Goal: Find specific page/section

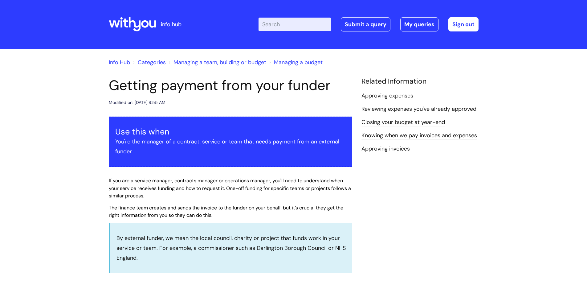
click at [136, 23] on icon at bounding box center [132, 24] width 47 height 15
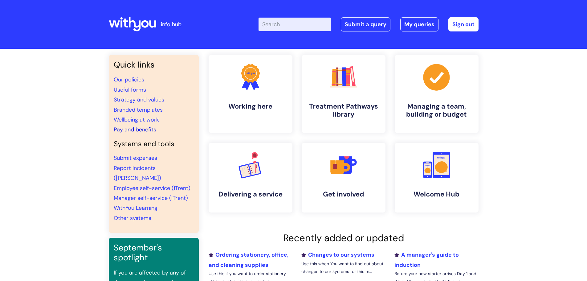
drag, startPoint x: 131, startPoint y: 130, endPoint x: 168, endPoint y: 137, distance: 38.3
click at [131, 130] on link "Pay and benefits" at bounding box center [135, 129] width 43 height 7
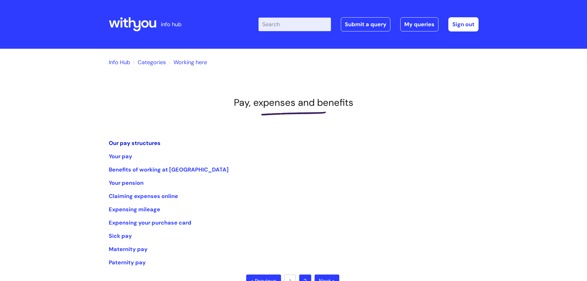
click at [134, 142] on link "Our pay structures" at bounding box center [135, 142] width 52 height 7
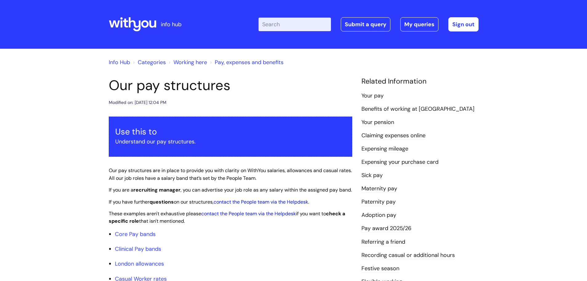
click at [135, 26] on icon at bounding box center [135, 24] width 12 height 14
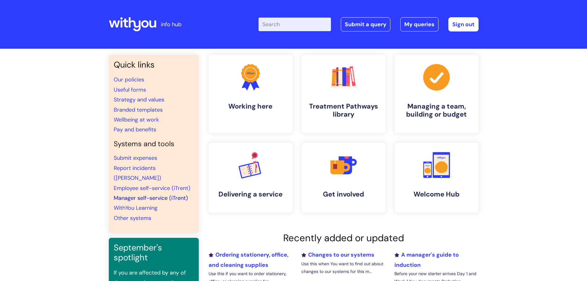
drag, startPoint x: 137, startPoint y: 186, endPoint x: 140, endPoint y: 185, distance: 3.4
click at [137, 194] on link "Manager self-service (iTrent)" at bounding box center [151, 197] width 74 height 7
